Goal: Task Accomplishment & Management: Manage account settings

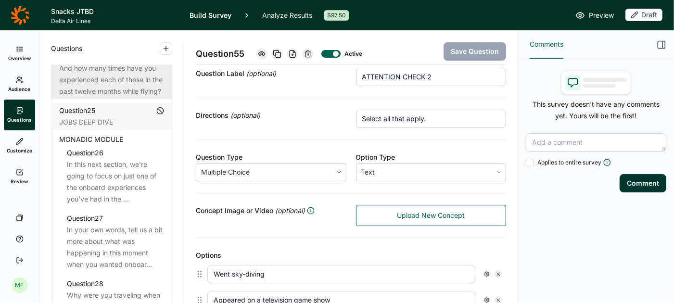
scroll to position [1857, 0]
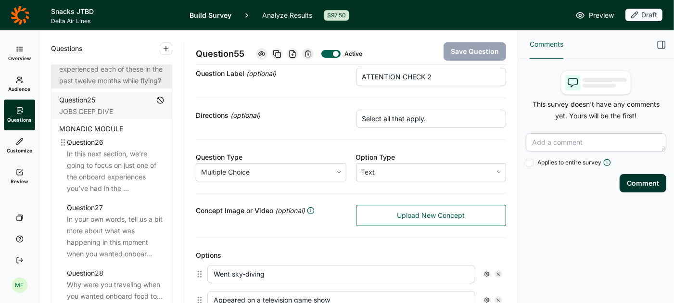
click at [122, 137] on div "Question 26" at bounding box center [115, 143] width 97 height 12
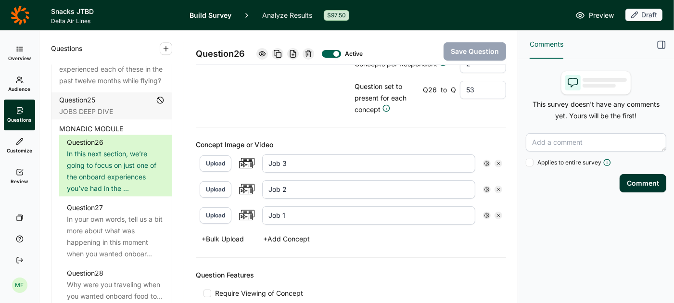
scroll to position [277, 0]
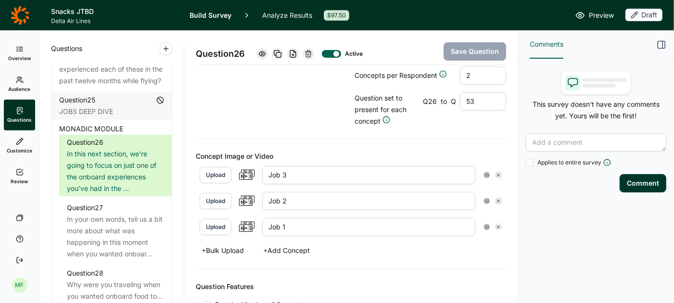
click at [219, 221] on button "Upload" at bounding box center [216, 227] width 32 height 16
click at [220, 226] on button "Upload" at bounding box center [216, 227] width 32 height 16
click at [214, 220] on button "Upload" at bounding box center [216, 227] width 32 height 16
click at [222, 225] on button "Upload" at bounding box center [216, 227] width 32 height 16
click at [19, 179] on span "Review" at bounding box center [19, 181] width 17 height 7
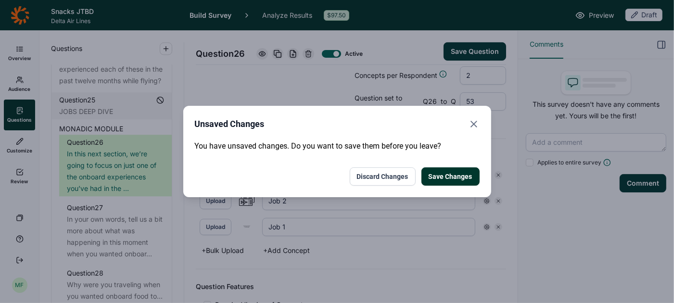
click at [452, 176] on button "Save Changes" at bounding box center [451, 177] width 58 height 18
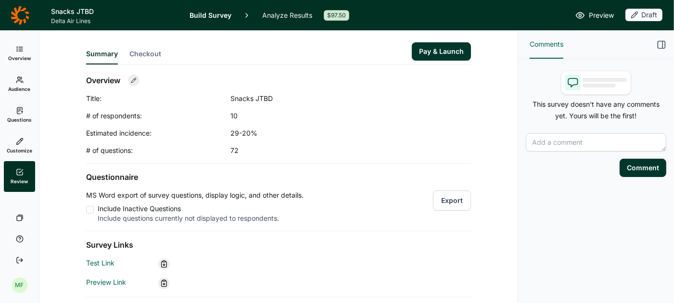
click at [88, 211] on div at bounding box center [90, 210] width 8 height 8
click at [86, 210] on input "Include Inactive Questions Include questions currently not displayed to respond…" at bounding box center [86, 210] width 0 height 0
click at [91, 206] on div at bounding box center [90, 210] width 8 height 8
click at [86, 210] on input "Include Inactive Questions Include questions currently not displayed to respond…" at bounding box center [86, 210] width 0 height 0
click at [445, 201] on button "Export" at bounding box center [452, 201] width 38 height 20
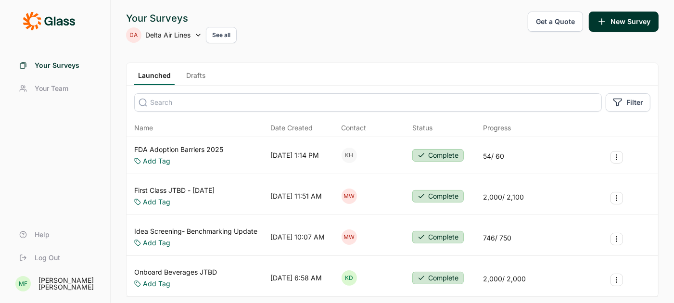
scroll to position [57, 0]
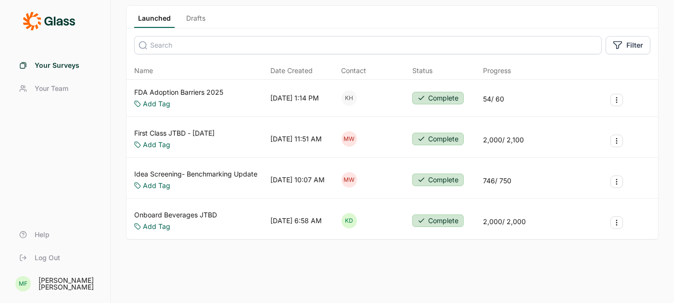
click at [181, 215] on link "Onboard Beverages JTBD" at bounding box center [175, 215] width 83 height 10
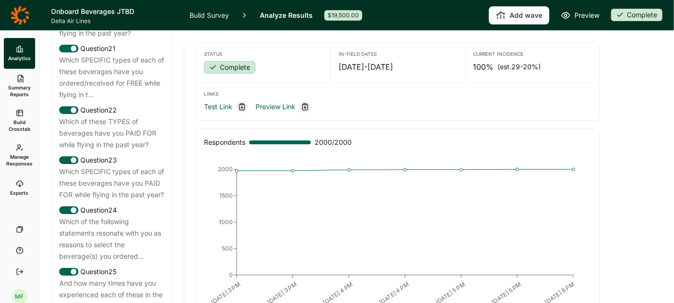
scroll to position [1685, 0]
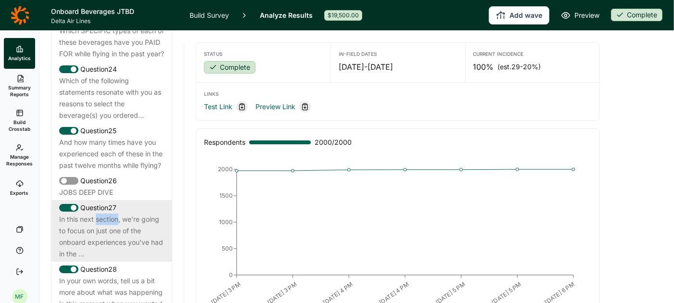
click at [89, 226] on div "In this next section, we’re going to focus on just one of the onboard experienc…" at bounding box center [111, 237] width 105 height 46
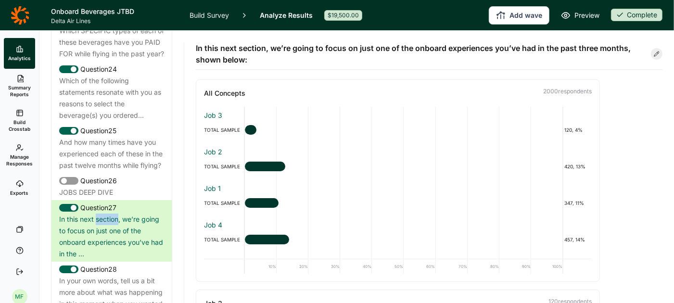
click at [204, 13] on link "Build Survey" at bounding box center [209, 15] width 39 height 30
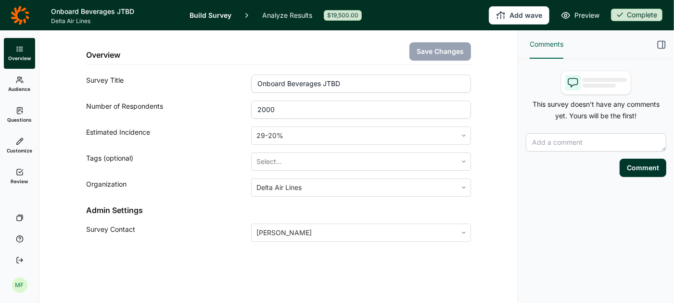
click at [17, 118] on span "Questions" at bounding box center [19, 120] width 25 height 7
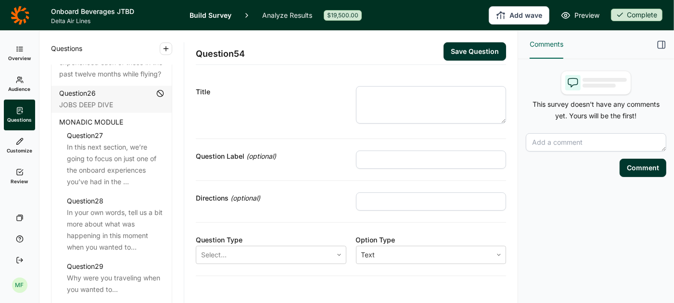
scroll to position [1895, 0]
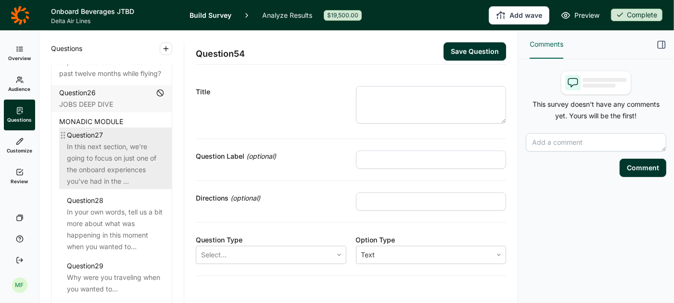
click at [103, 150] on div "In this next section, we’re going to focus on just one of the onboard experienc…" at bounding box center [115, 164] width 97 height 46
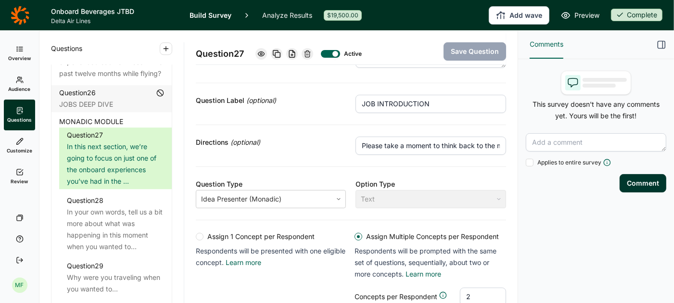
scroll to position [58, 0]
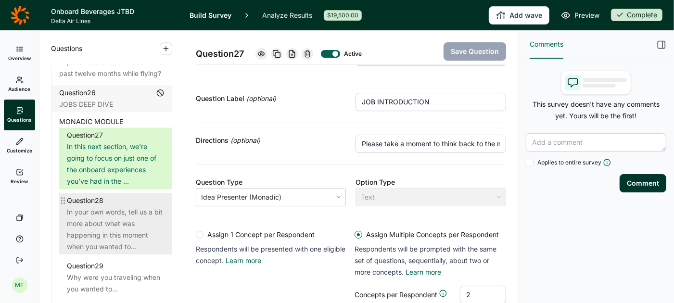
click at [110, 225] on div "In your own words, tell us a bit more about what was happening in this moment w…" at bounding box center [115, 230] width 97 height 46
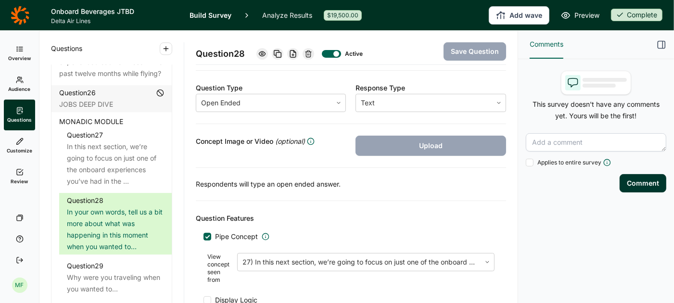
scroll to position [143, 0]
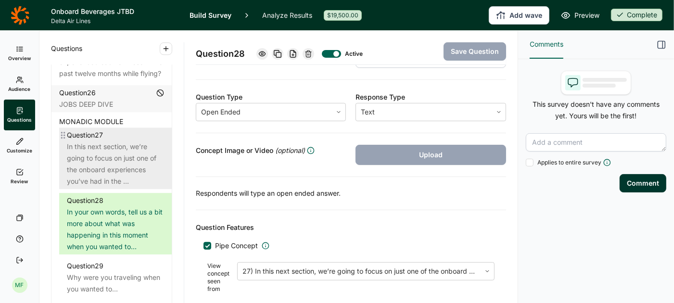
click at [103, 162] on div "In this next section, we’re going to focus on just one of the onboard experienc…" at bounding box center [115, 164] width 97 height 46
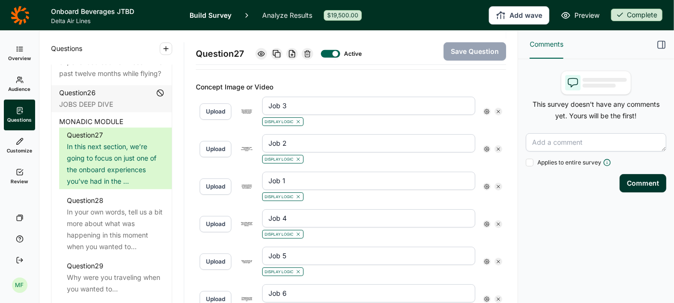
scroll to position [352, 0]
